Goal: Navigation & Orientation: Understand site structure

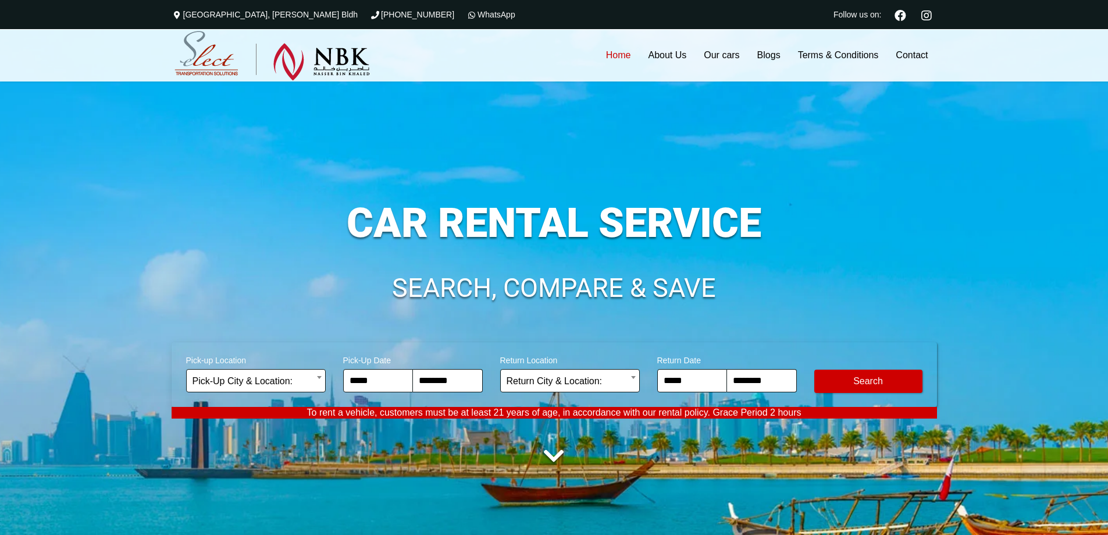
click at [424, 174] on div "**********" at bounding box center [555, 328] width 766 height 332
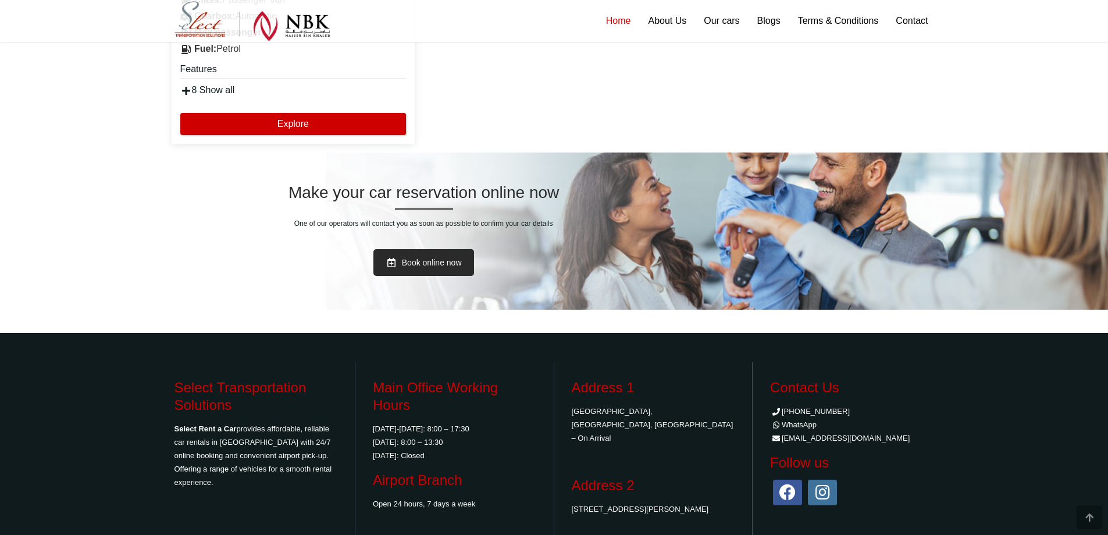
scroll to position [2396, 0]
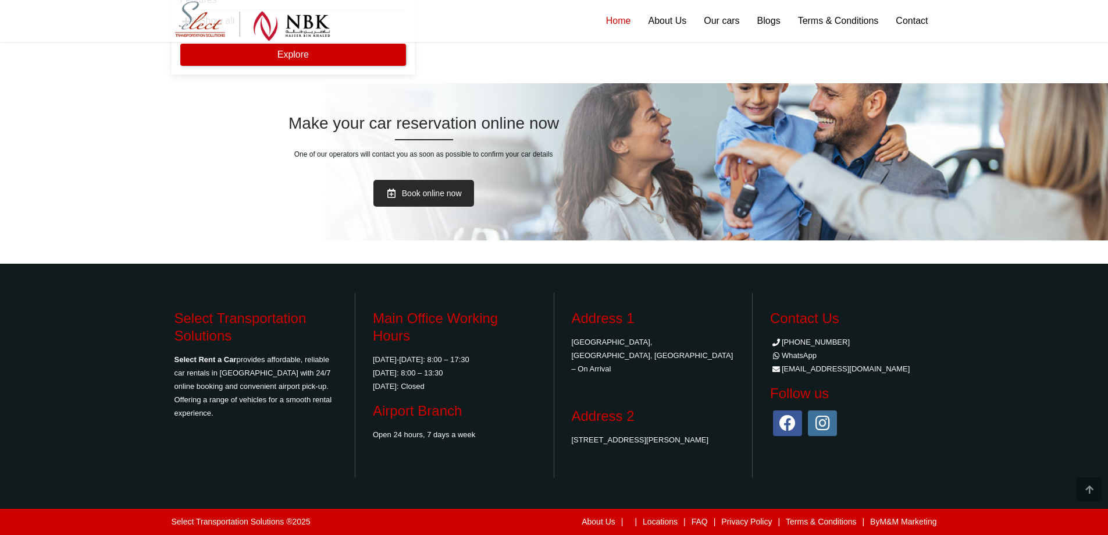
click at [1068, 328] on footer "Select Transportation Solutions Select Rent a Car provides affordable, reliable…" at bounding box center [554, 385] width 1108 height 243
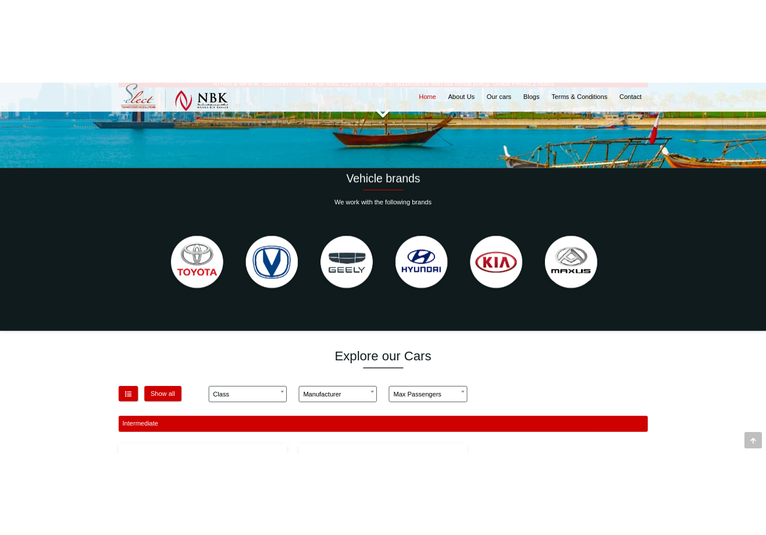
scroll to position [543, 0]
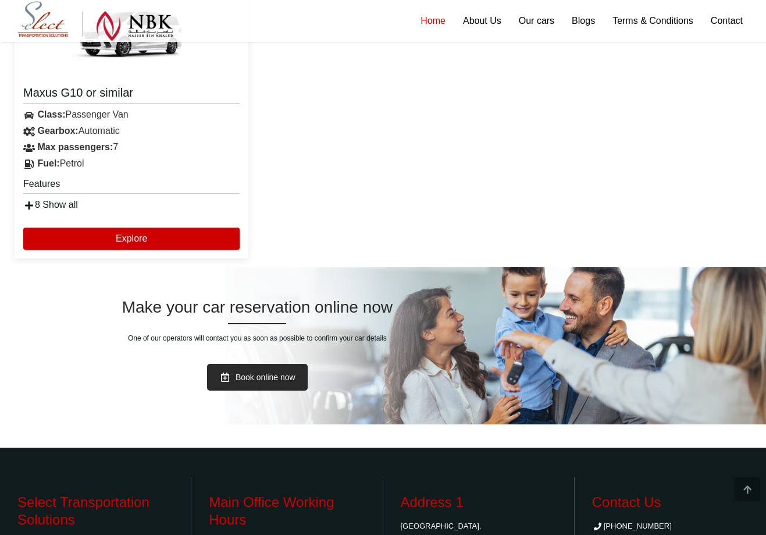
scroll to position [2392, 0]
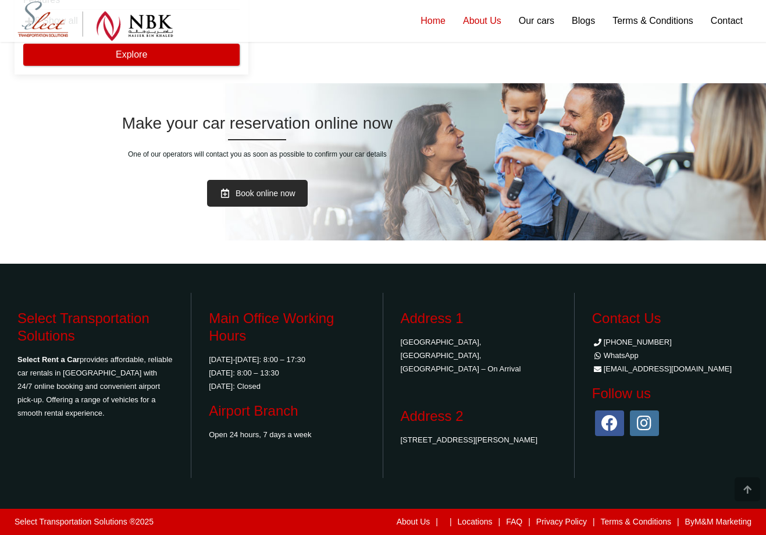
click at [494, 24] on link "About Us" at bounding box center [482, 21] width 56 height 42
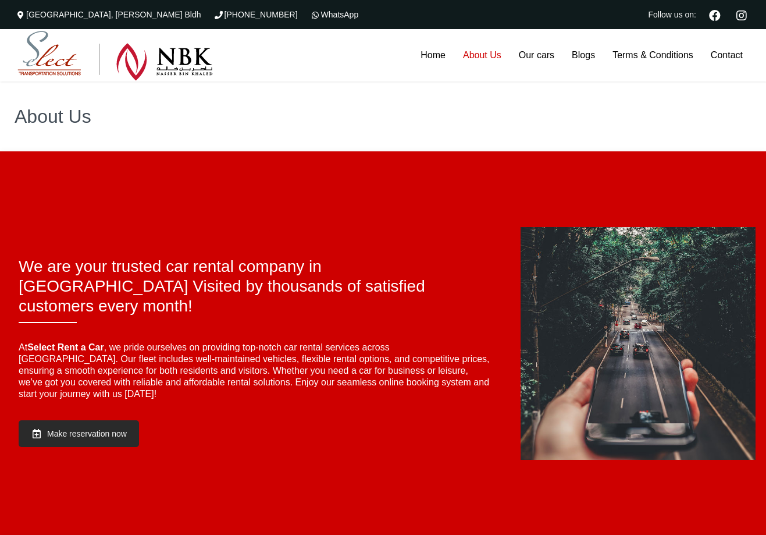
drag, startPoint x: 633, startPoint y: 357, endPoint x: 637, endPoint y: 392, distance: 35.1
click at [644, 436] on div at bounding box center [638, 343] width 235 height 233
click at [159, 62] on img at bounding box center [115, 56] width 196 height 50
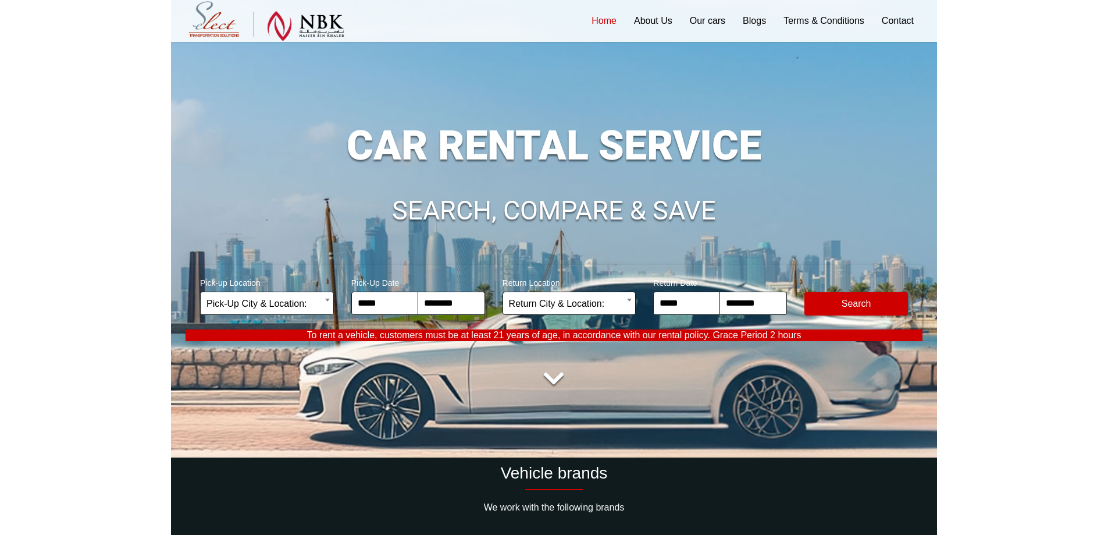
scroll to position [77, 0]
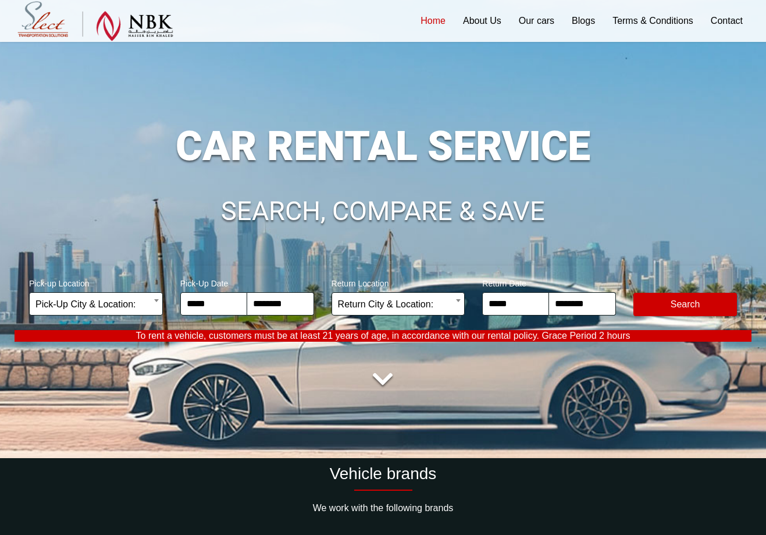
drag, startPoint x: 553, startPoint y: 397, endPoint x: 519, endPoint y: 411, distance: 37.1
click at [385, 410] on div "**********" at bounding box center [383, 251] width 737 height 332
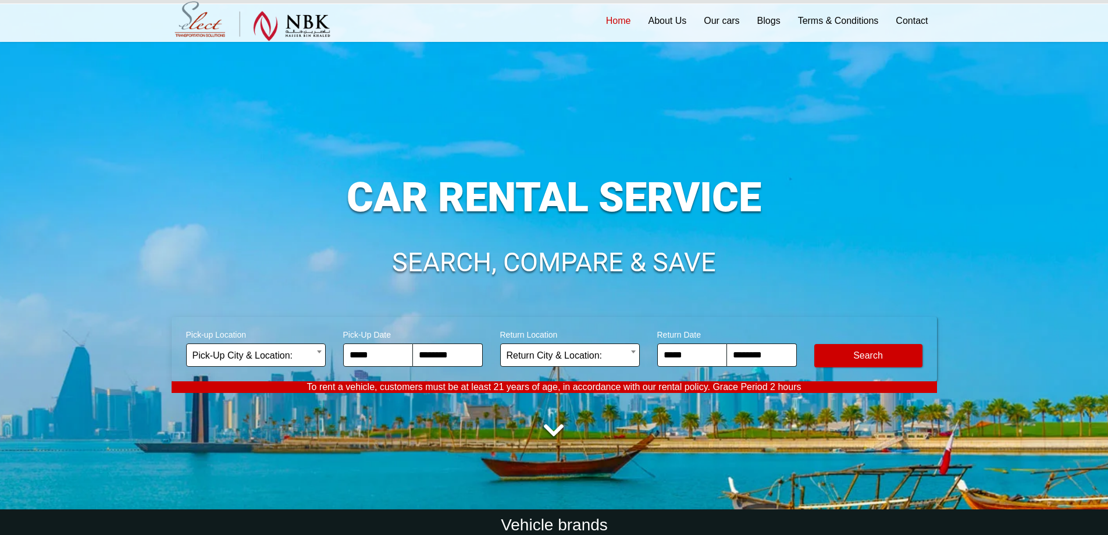
scroll to position [0, 0]
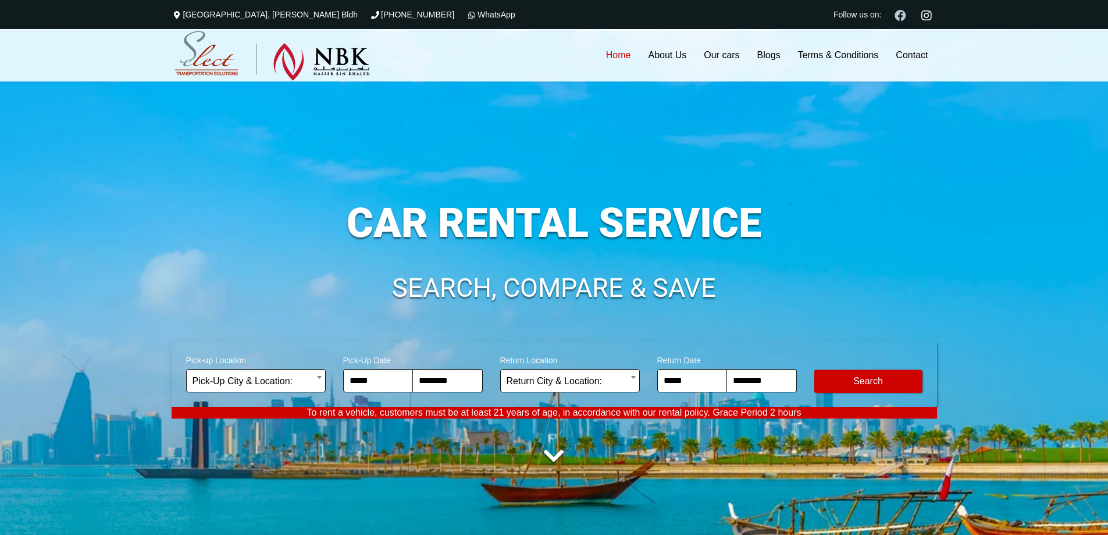
click at [766, 13] on icon at bounding box center [900, 15] width 21 height 21
